Goal: Task Accomplishment & Management: Use online tool/utility

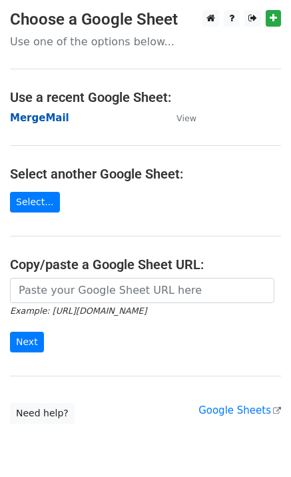
click at [49, 121] on strong "MergeMail" at bounding box center [39, 118] width 59 height 12
click at [48, 121] on strong "MergeMail" at bounding box center [39, 118] width 59 height 12
click at [50, 120] on strong "MergeMail" at bounding box center [39, 118] width 59 height 12
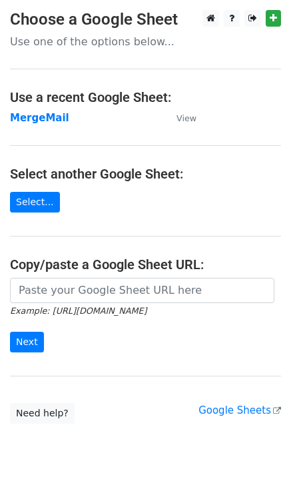
click at [49, 116] on strong "MergeMail" at bounding box center [39, 118] width 59 height 12
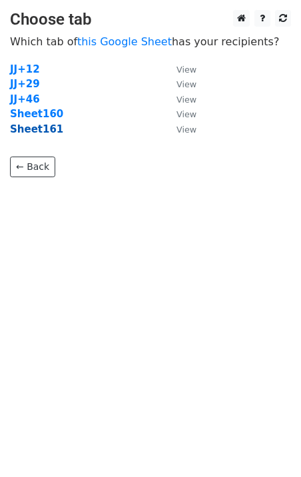
click at [42, 133] on strong "Sheet161" at bounding box center [36, 129] width 53 height 12
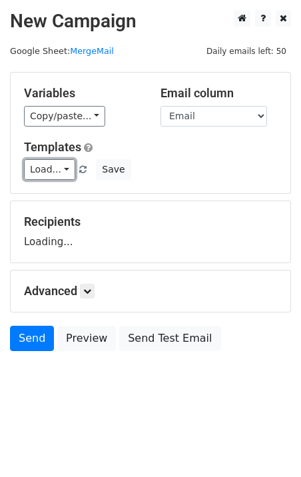
click at [45, 168] on link "Load..." at bounding box center [49, 169] width 51 height 21
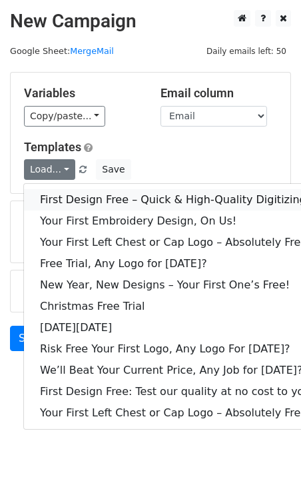
click at [82, 193] on link "First Design Free – Quick & High-Quality Digitizing!" at bounding box center [177, 199] width 306 height 21
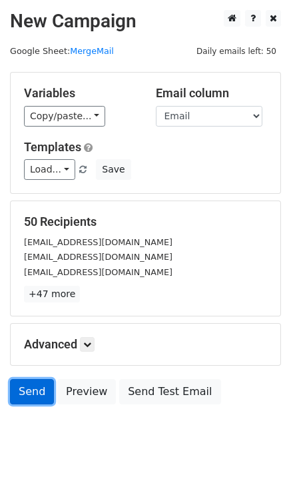
click at [35, 391] on link "Send" at bounding box center [32, 391] width 44 height 25
click at [33, 394] on link "Send" at bounding box center [32, 391] width 44 height 25
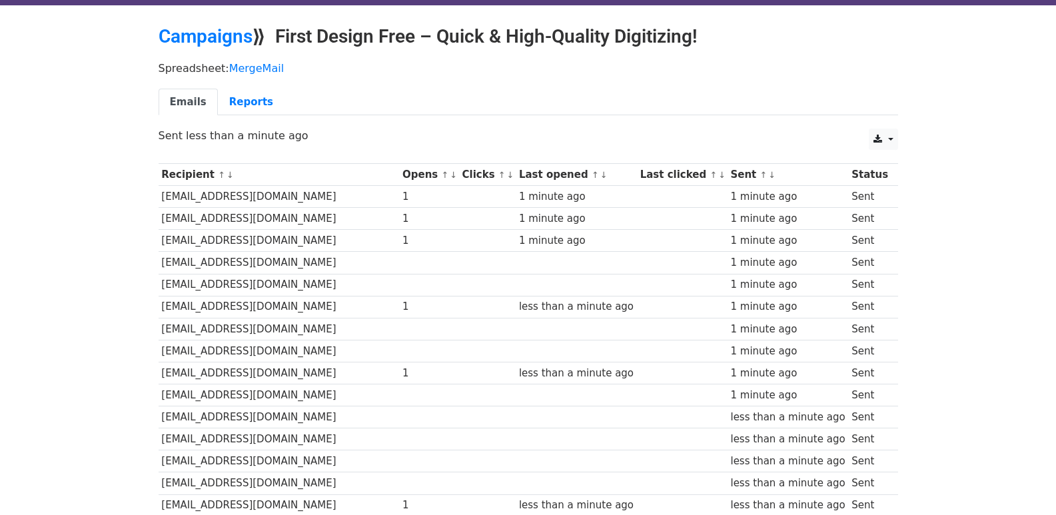
scroll to position [927, 0]
